Goal: Transaction & Acquisition: Purchase product/service

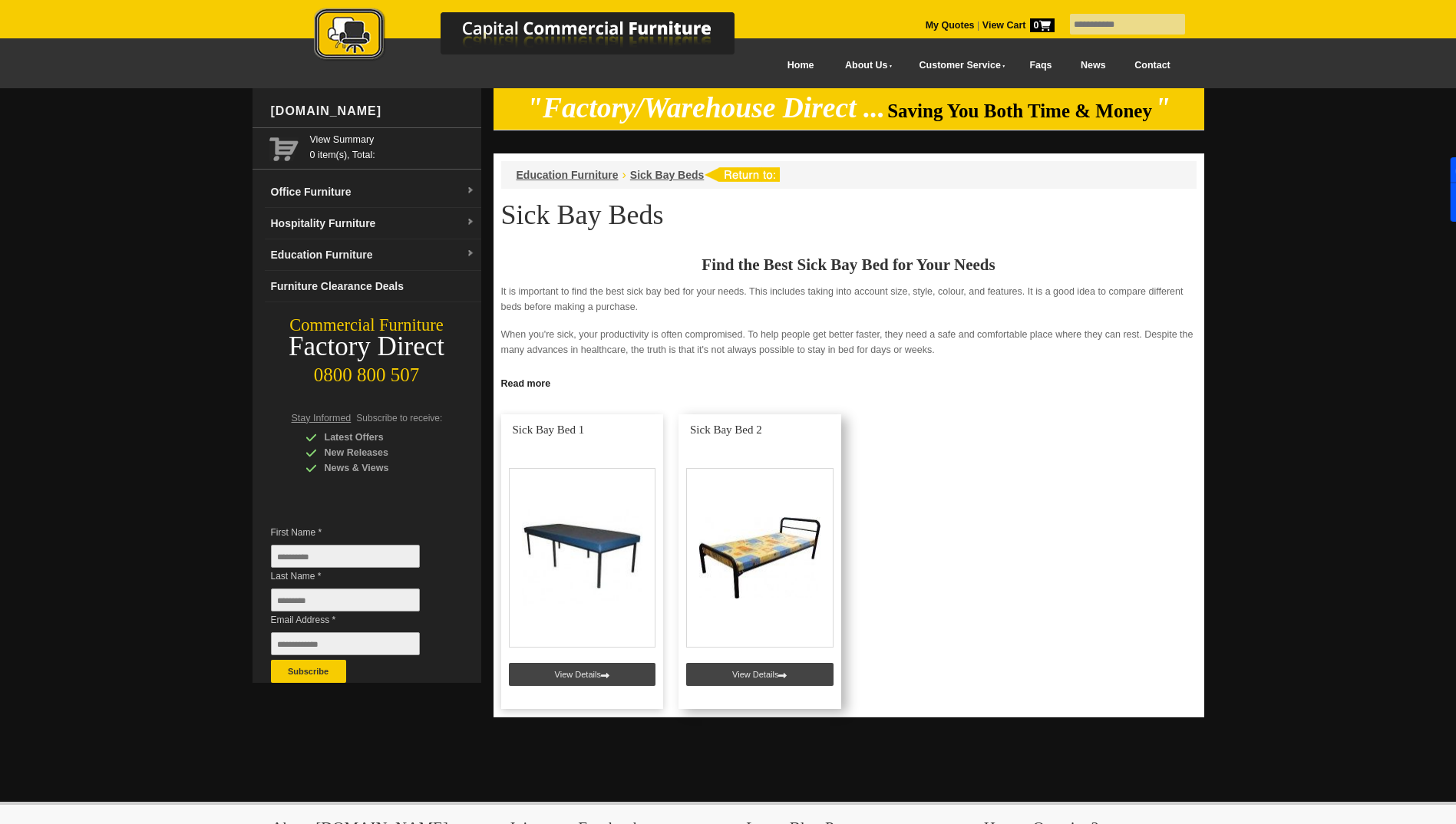
click at [737, 429] on link at bounding box center [760, 561] width 163 height 295
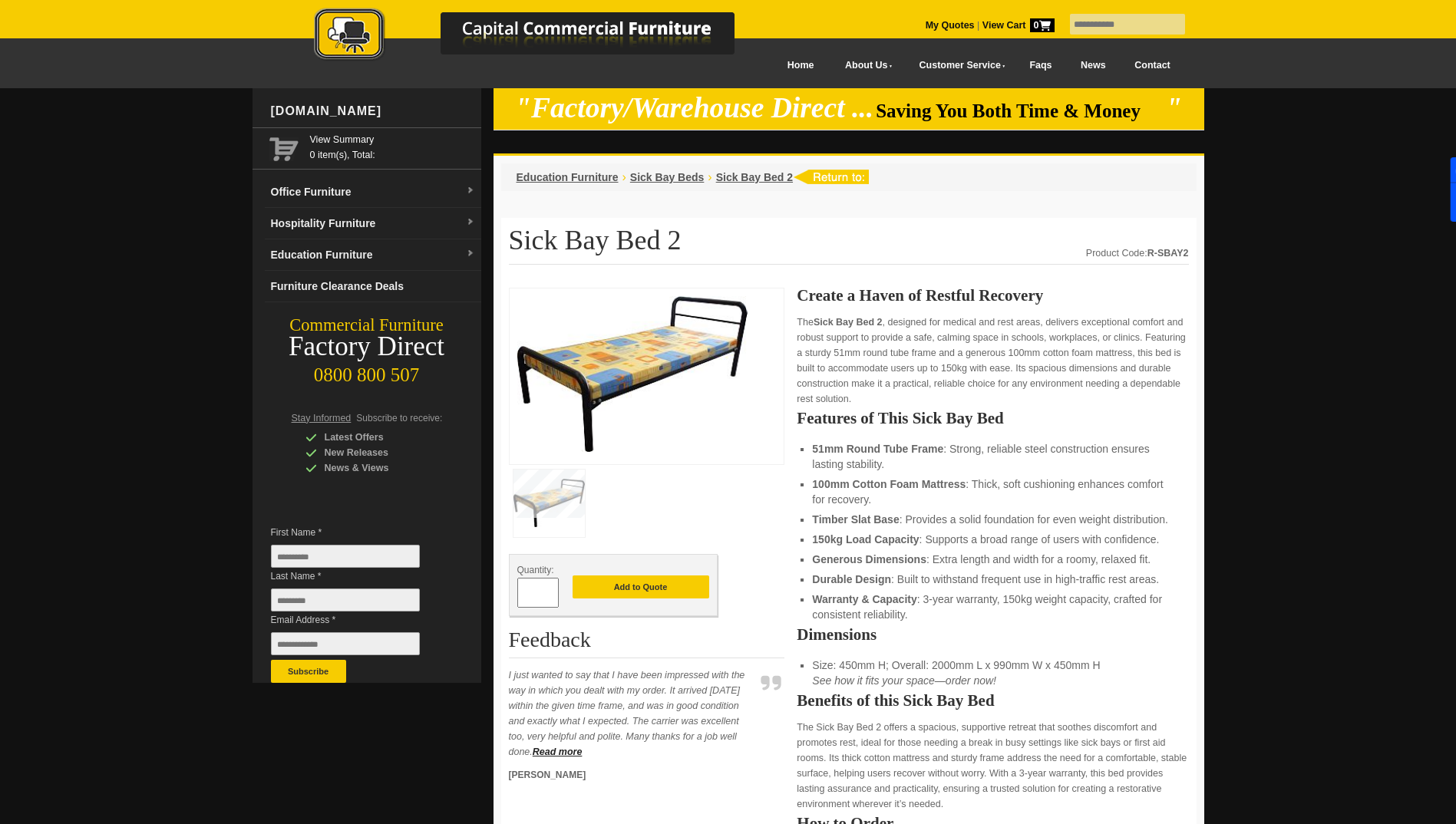
click at [516, 17] on img at bounding box center [540, 36] width 537 height 56
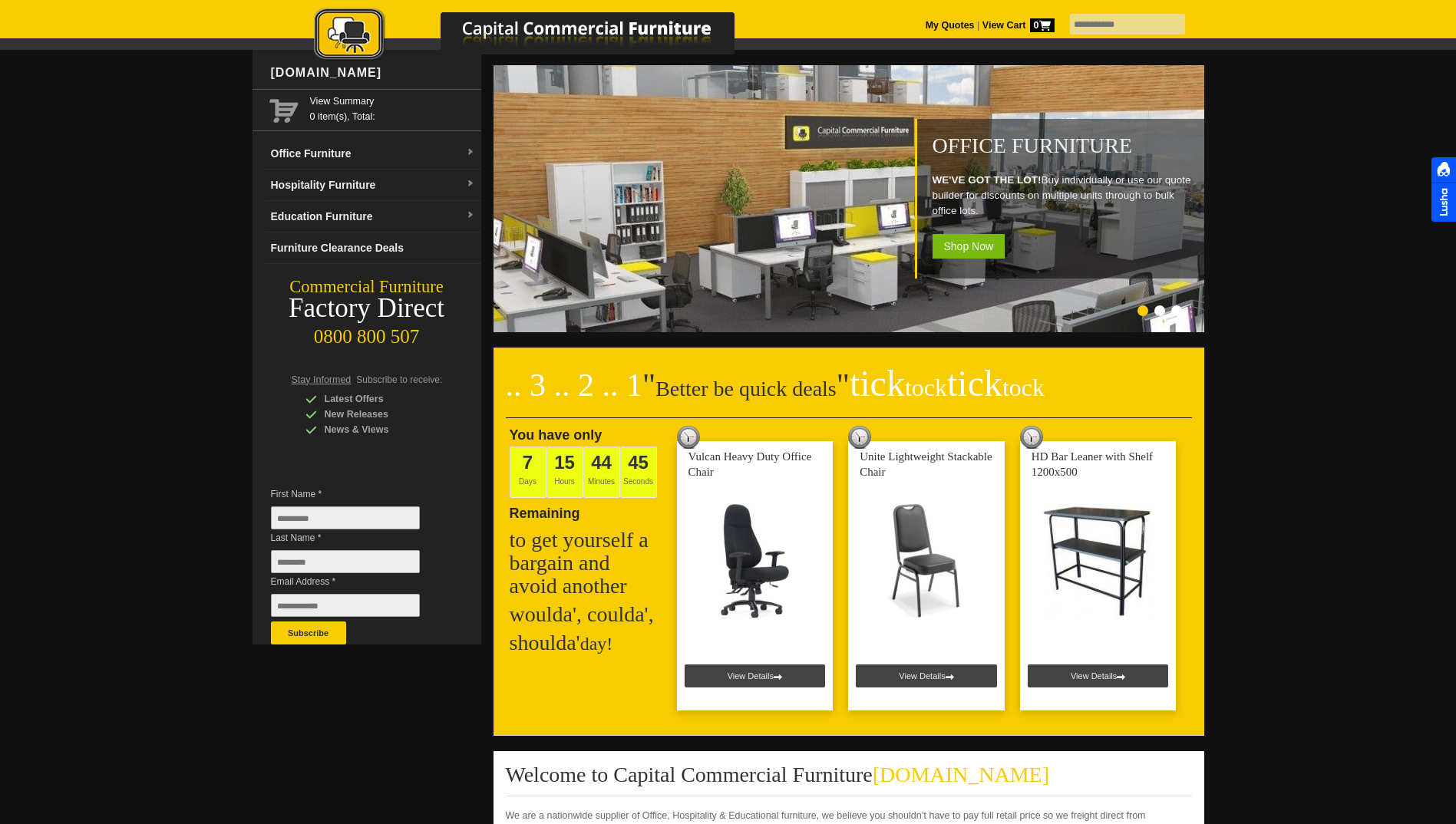
scroll to position [77, 0]
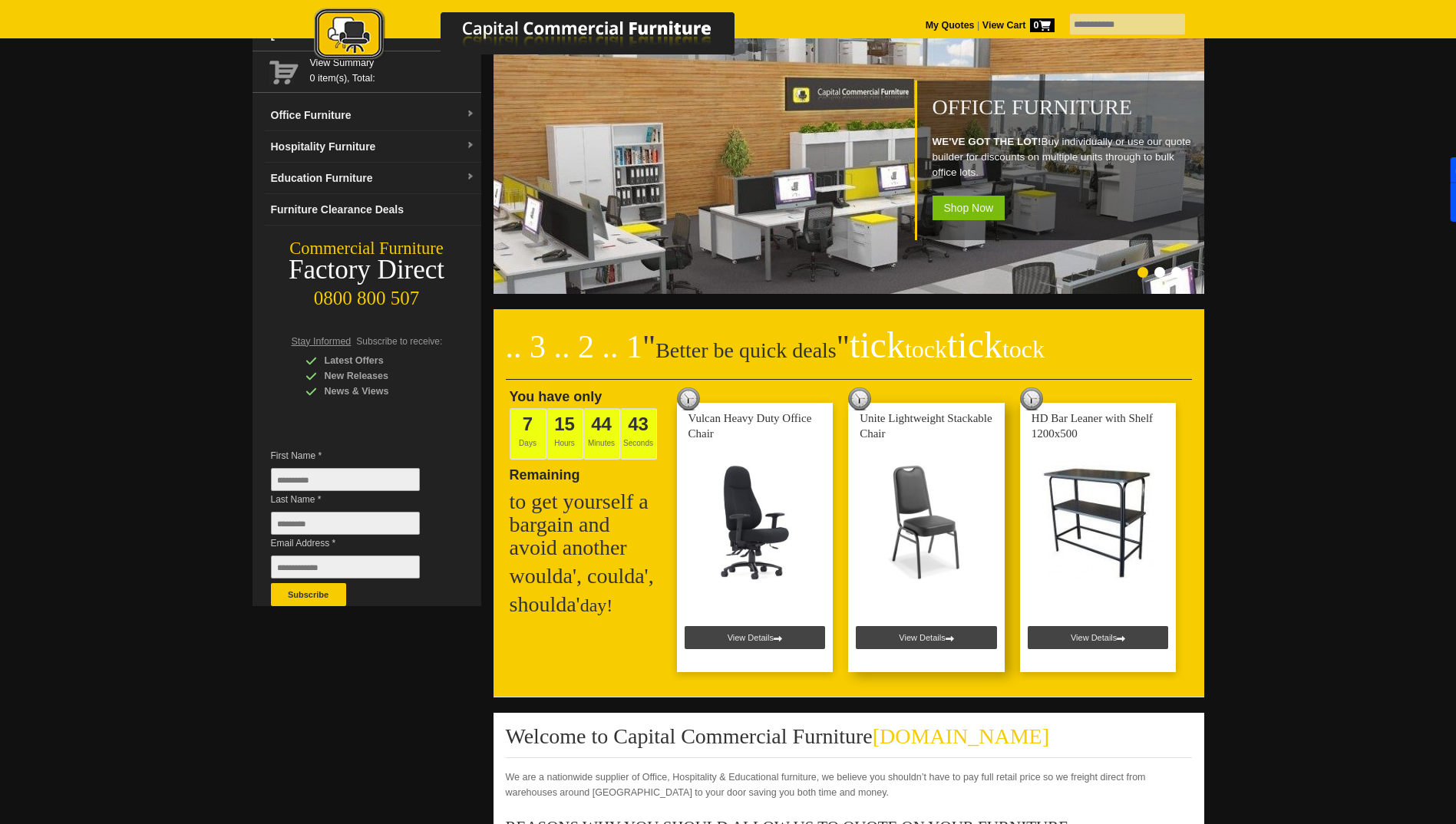
click at [912, 503] on link at bounding box center [926, 538] width 157 height 269
